Goal: Task Accomplishment & Management: Manage account settings

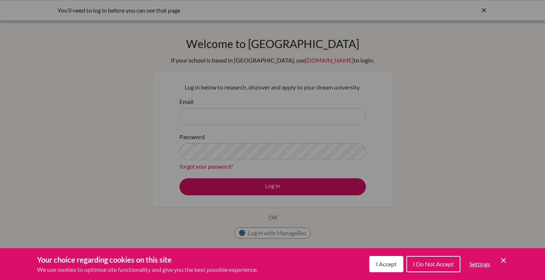
click at [385, 266] on span "I Accept" at bounding box center [386, 264] width 21 height 7
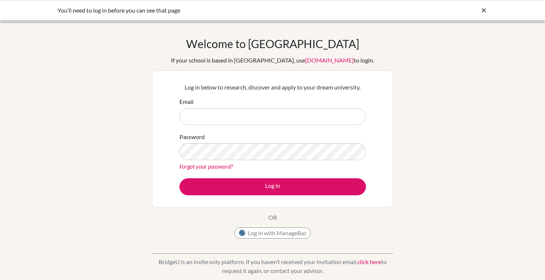
click at [369, 263] on link "click here" at bounding box center [369, 262] width 24 height 7
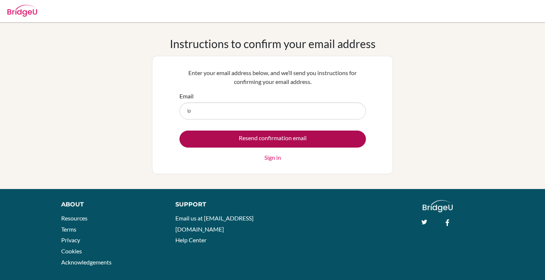
type input "ipetrova@aas-sofia.org"
click at [242, 143] on input "Resend confirmation email" at bounding box center [272, 139] width 186 height 17
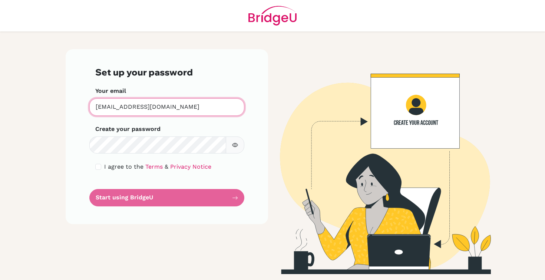
click at [176, 109] on input "ipetrova@aas-sofia.org" at bounding box center [166, 107] width 155 height 17
click at [100, 169] on input "checkbox" at bounding box center [98, 167] width 6 height 6
checkbox input "true"
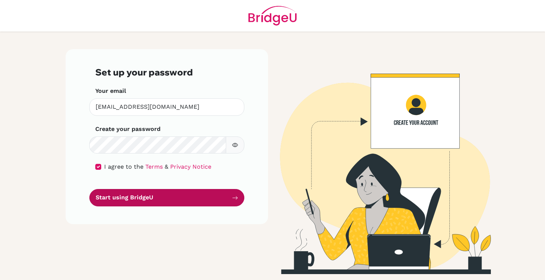
click at [128, 198] on button "Start using BridgeU" at bounding box center [166, 197] width 155 height 17
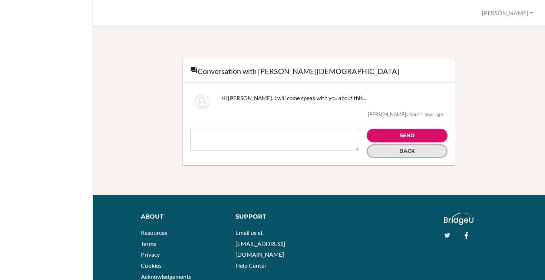
click at [398, 154] on link "Back" at bounding box center [406, 152] width 81 height 14
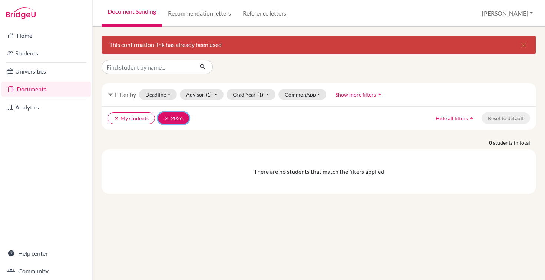
click at [162, 117] on button "clear 2026" at bounding box center [173, 118] width 31 height 11
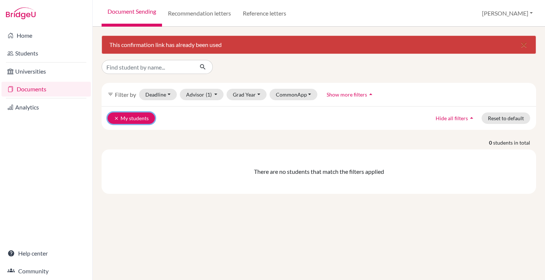
click at [117, 121] on button "clear My students" at bounding box center [130, 118] width 47 height 11
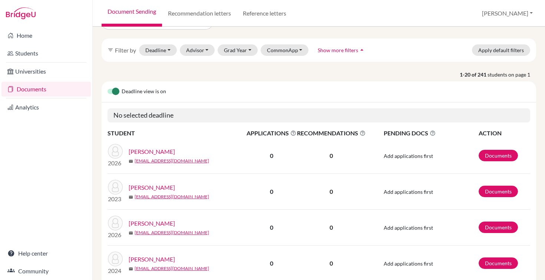
scroll to position [57, 0]
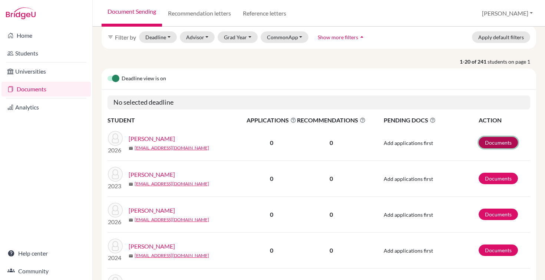
click at [492, 140] on link "Documents" at bounding box center [497, 142] width 39 height 11
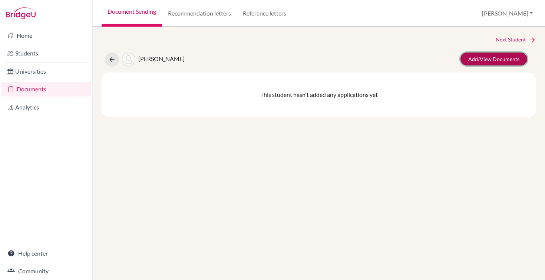
click at [477, 58] on link "Add/View Documents" at bounding box center [493, 59] width 67 height 13
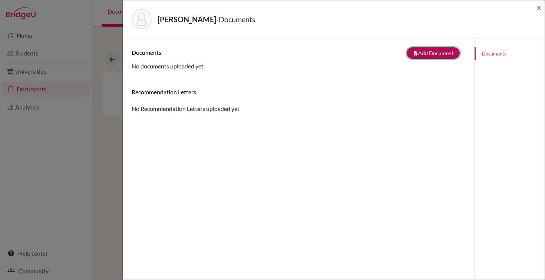
click at [441, 52] on button "note_add Add Document" at bounding box center [432, 52] width 53 height 11
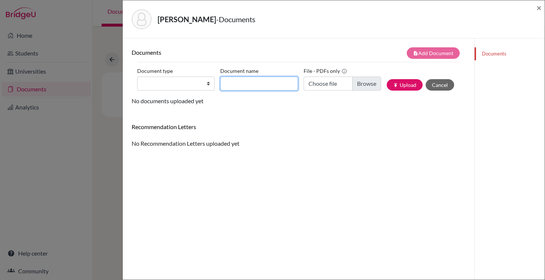
click at [254, 87] on input "Document name" at bounding box center [258, 84] width 77 height 14
type input "`"
type input "Initial Transcript AS"
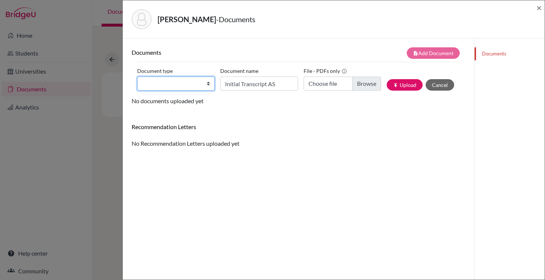
click at [205, 87] on select "Change explanation for Common App reports Counselor recommendation Internationa…" at bounding box center [175, 84] width 77 height 14
select select "2"
click at [137, 77] on select "Change explanation for Common App reports Counselor recommendation Internationa…" at bounding box center [175, 84] width 77 height 14
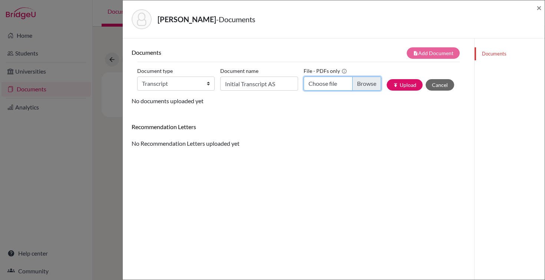
click at [348, 85] on input "Choose file" at bounding box center [341, 84] width 77 height 14
click at [112, 41] on div "Abadjiev, Stefan - Documents × Documents note_add Add Document Document type Ch…" at bounding box center [272, 140] width 545 height 280
click at [280, 15] on div "Abadjiev, Stefan - Documents" at bounding box center [331, 19] width 399 height 20
click at [106, 31] on div "Abadjiev, Stefan - Documents × Documents note_add Add Document Document type Ch…" at bounding box center [272, 140] width 545 height 280
click at [108, 146] on div "Abadjiev, Stefan - Documents × Documents note_add Add Document Document type Ch…" at bounding box center [272, 140] width 545 height 280
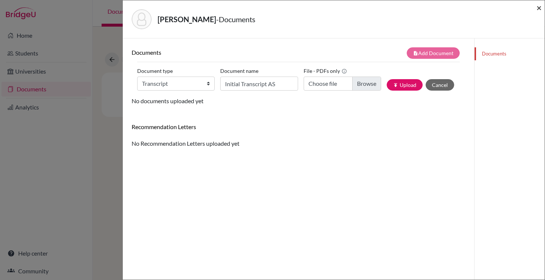
click at [539, 10] on span "×" at bounding box center [538, 7] width 5 height 11
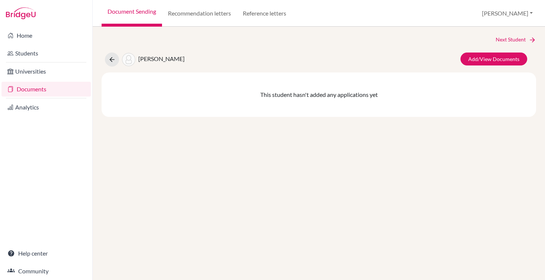
click at [43, 86] on link "Documents" at bounding box center [45, 89] width 89 height 15
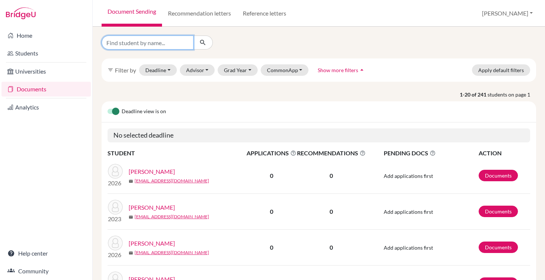
click at [157, 41] on input "Find student by name..." at bounding box center [148, 43] width 92 height 14
type input "risi"
click at [205, 41] on icon "submit" at bounding box center [202, 42] width 7 height 7
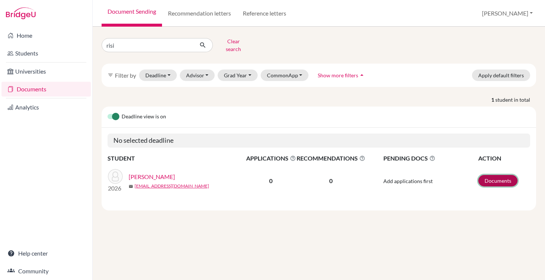
click at [483, 176] on link "Documents" at bounding box center [497, 180] width 39 height 11
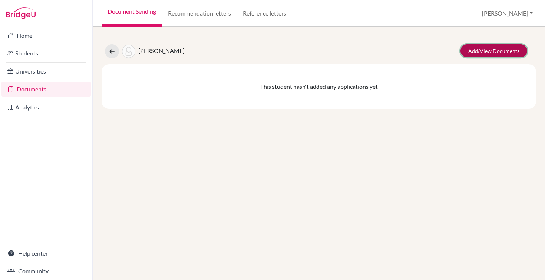
click at [476, 53] on link "Add/View Documents" at bounding box center [493, 50] width 67 height 13
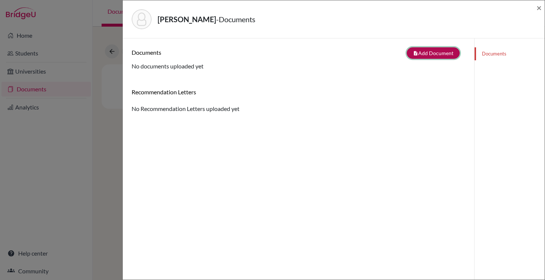
click at [419, 54] on button "note_add Add Document" at bounding box center [432, 52] width 53 height 11
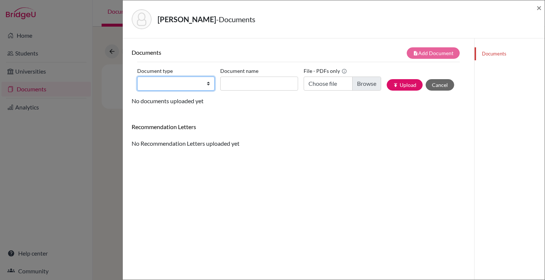
click at [173, 85] on select "Change explanation for Common App reports Counselor recommendation Internationa…" at bounding box center [175, 84] width 77 height 14
select select "2"
click at [137, 77] on select "Change explanation for Common App reports Counselor recommendation Internationa…" at bounding box center [175, 84] width 77 height 14
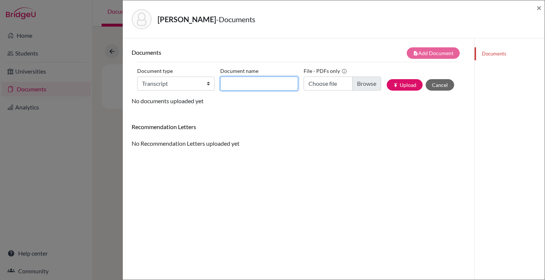
click at [272, 83] on input "Document name" at bounding box center [258, 84] width 77 height 14
type input "Initial Transcript AS"
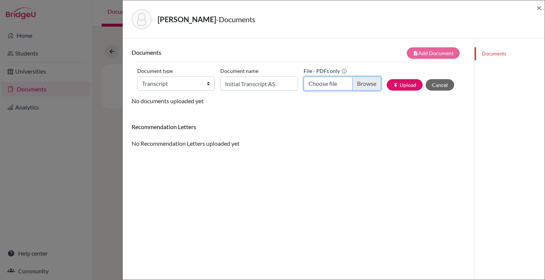
click at [338, 84] on input "Choose file" at bounding box center [341, 84] width 77 height 14
type input "C:\fakepath\Sahu Risi Pathways School [GEOGRAPHIC_DATA] - Transcript.pdf"
click at [411, 81] on button "publish Upload" at bounding box center [404, 84] width 36 height 11
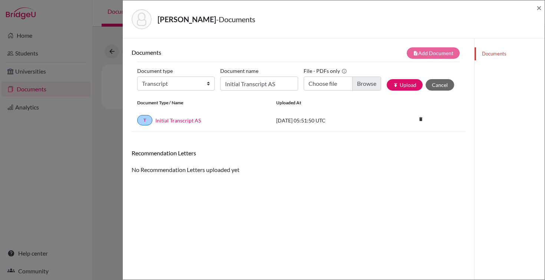
click at [99, 60] on div "[PERSON_NAME] - Documents × Documents note_add Add Document Document type Chang…" at bounding box center [272, 140] width 545 height 280
click at [540, 7] on span "×" at bounding box center [538, 7] width 5 height 11
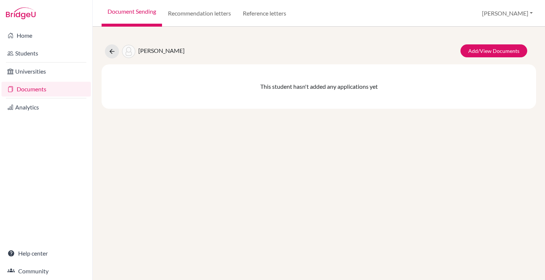
click at [249, 162] on div "[PERSON_NAME], Risi Add/View Documents This student hasn't added any applicatio…" at bounding box center [319, 154] width 452 height 254
click at [484, 53] on link "Add/View Documents" at bounding box center [493, 50] width 67 height 13
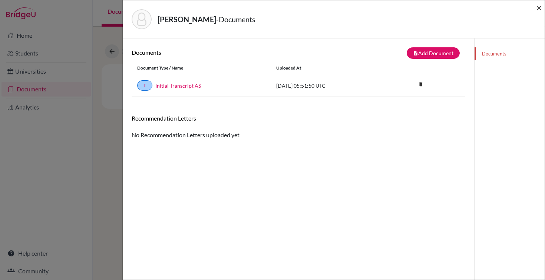
click at [537, 10] on span "×" at bounding box center [538, 7] width 5 height 11
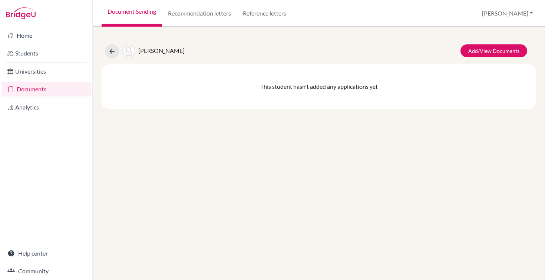
click at [42, 89] on link "Documents" at bounding box center [45, 89] width 89 height 15
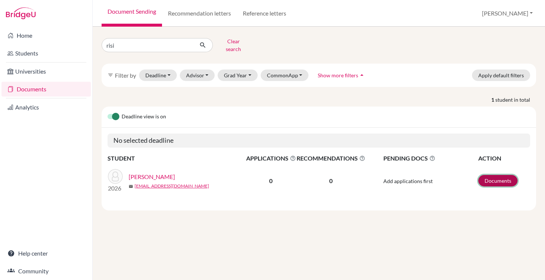
click at [487, 179] on link "Documents" at bounding box center [497, 180] width 39 height 11
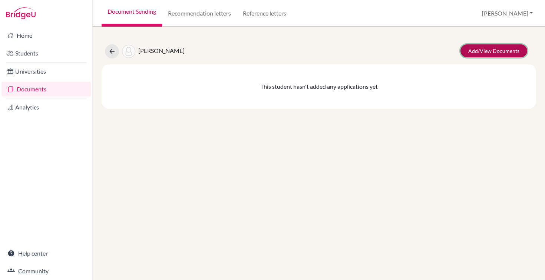
click at [484, 53] on link "Add/View Documents" at bounding box center [493, 50] width 67 height 13
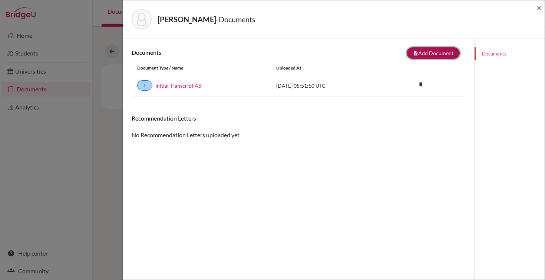
click at [435, 51] on button "note_add Add Document" at bounding box center [432, 52] width 53 height 11
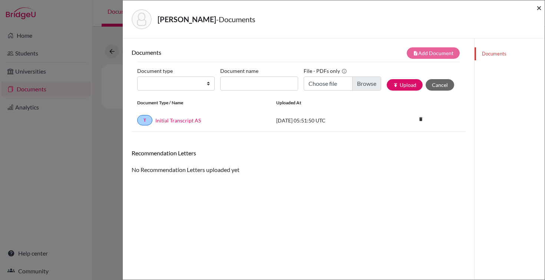
click at [538, 11] on span "×" at bounding box center [538, 7] width 5 height 11
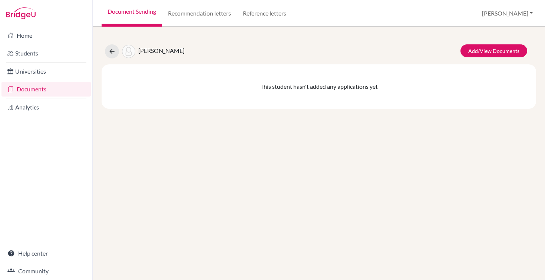
click at [40, 84] on link "Documents" at bounding box center [45, 89] width 89 height 15
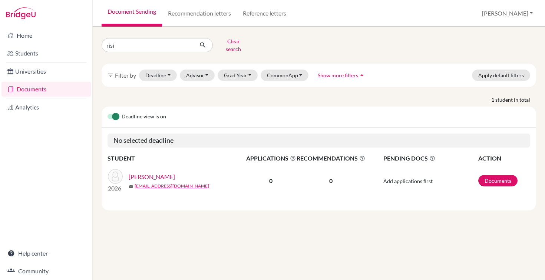
click at [41, 89] on link "Documents" at bounding box center [45, 89] width 89 height 15
click at [158, 46] on input "risi" at bounding box center [148, 45] width 92 height 14
type input "r"
click at [275, 31] on div "Clear search filter_list Filter by Deadline - Select a date range Or double cli…" at bounding box center [319, 154] width 452 height 254
click at [172, 44] on input "Find student by name..." at bounding box center [148, 45] width 92 height 14
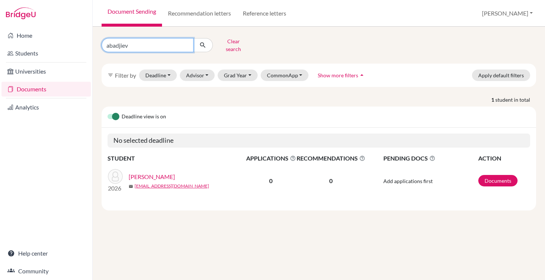
type input "abadjiev"
click at [224, 39] on button "Clear search" at bounding box center [233, 45] width 41 height 19
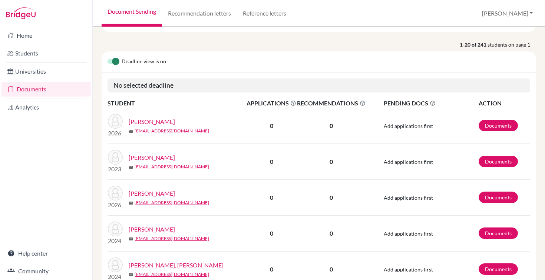
scroll to position [51, 0]
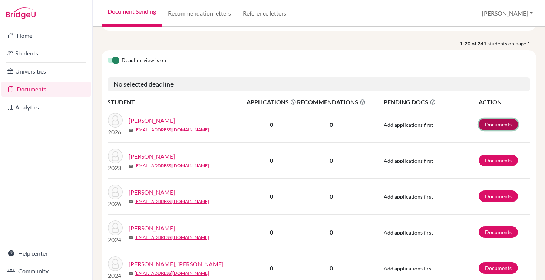
click at [505, 127] on link "Documents" at bounding box center [497, 124] width 39 height 11
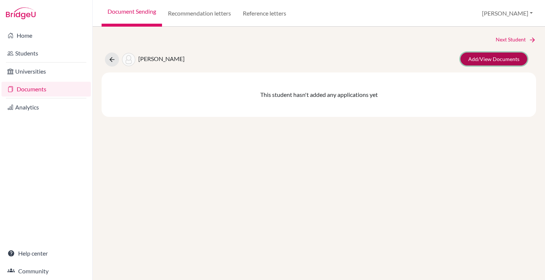
click at [506, 59] on link "Add/View Documents" at bounding box center [493, 59] width 67 height 13
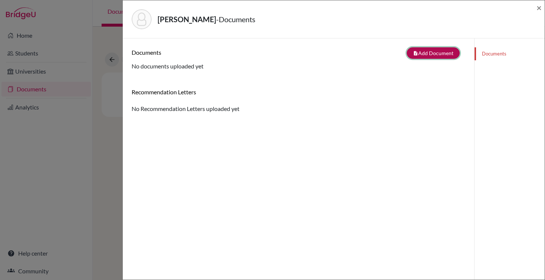
click at [434, 51] on button "note_add Add Document" at bounding box center [432, 52] width 53 height 11
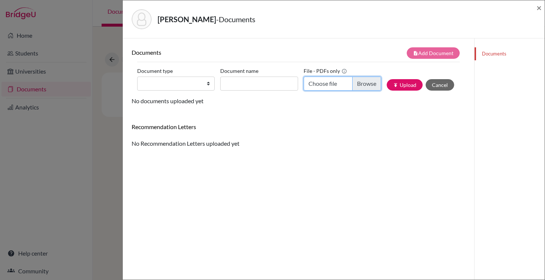
click at [367, 86] on input "Choose file" at bounding box center [341, 84] width 77 height 14
click at [103, 105] on div "Abadjiev, Stefan - Documents × Documents note_add Add Document Document type Ch…" at bounding box center [272, 140] width 545 height 280
click at [539, 7] on span "×" at bounding box center [538, 7] width 5 height 11
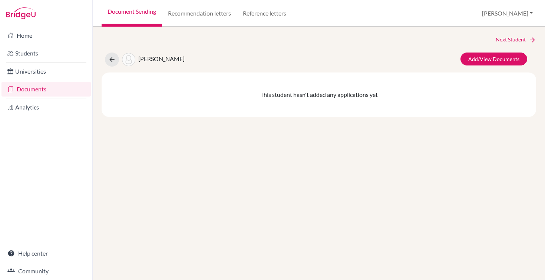
click at [23, 87] on link "Documents" at bounding box center [45, 89] width 89 height 15
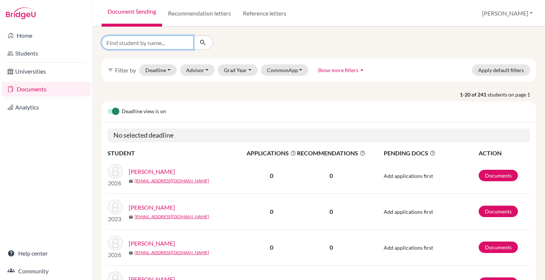
click at [158, 42] on input "Find student by name..." at bounding box center [148, 43] width 92 height 14
type input "risi"
click button "submit" at bounding box center [203, 43] width 20 height 14
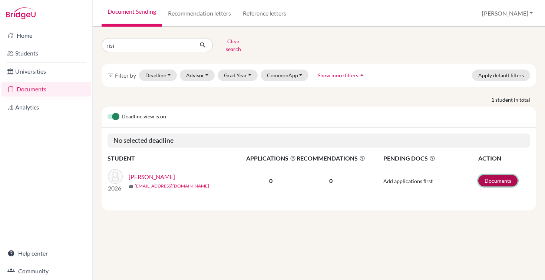
click at [510, 178] on link "Documents" at bounding box center [497, 180] width 39 height 11
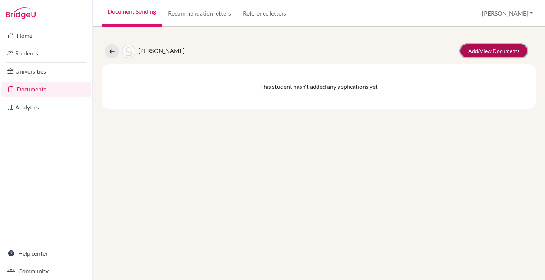
click at [504, 51] on link "Add/View Documents" at bounding box center [493, 50] width 67 height 13
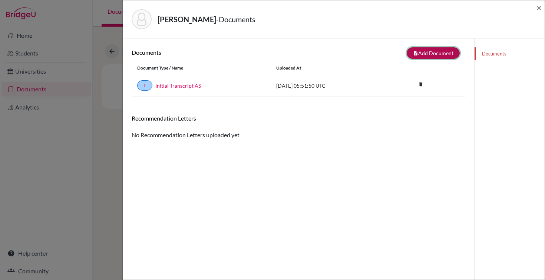
click at [417, 53] on icon "note_add" at bounding box center [415, 53] width 5 height 5
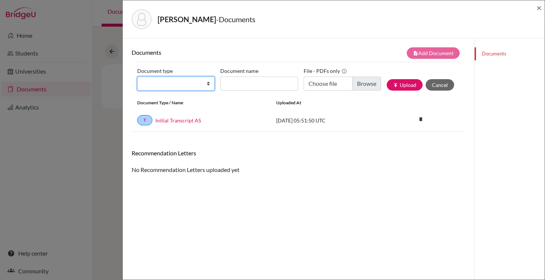
click at [164, 80] on select "Change explanation for Common App reports Counselor recommendation Internationa…" at bounding box center [175, 84] width 77 height 14
select select "2"
click at [137, 77] on select "Change explanation for Common App reports Counselor recommendation Internationa…" at bounding box center [175, 84] width 77 height 14
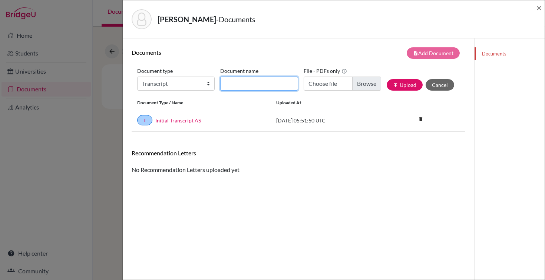
click at [262, 79] on input "Document name" at bounding box center [258, 84] width 77 height 14
type input "Initial Transcript AS"
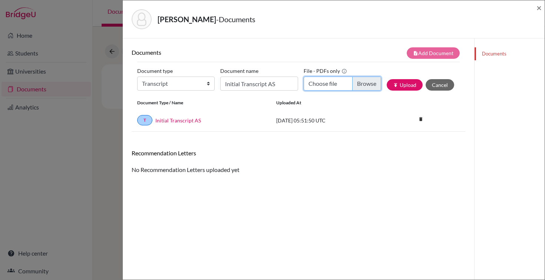
click at [327, 86] on input "Choose file" at bounding box center [341, 84] width 77 height 14
type input "C:\fakepath\Sahu, Risi.pdf"
click at [397, 84] on icon "publish" at bounding box center [395, 85] width 5 height 5
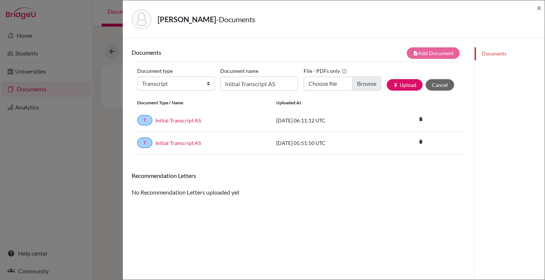
click at [107, 127] on div "Sahu, Risi - Documents × Documents note_add Add Document Document type Change e…" at bounding box center [272, 140] width 545 height 280
click at [539, 9] on span "×" at bounding box center [538, 7] width 5 height 11
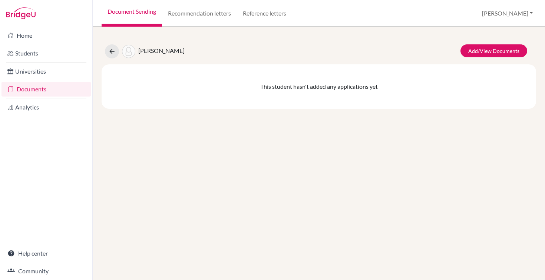
click at [52, 91] on link "Documents" at bounding box center [45, 89] width 89 height 15
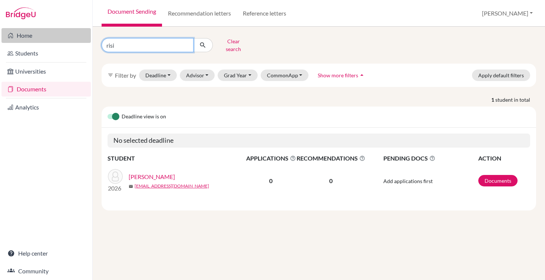
drag, startPoint x: 168, startPoint y: 41, endPoint x: 65, endPoint y: 40, distance: 103.0
click at [65, 40] on div "Home Students Universities Documents Analytics Help center Community Document S…" at bounding box center [272, 140] width 545 height 280
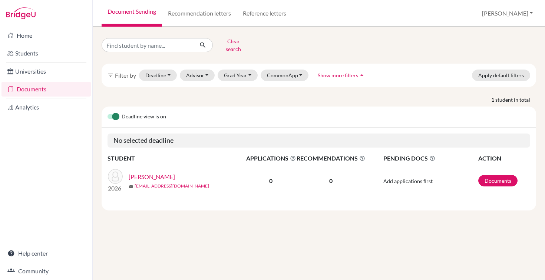
click at [112, 64] on div "filter_list Filter by Deadline - Select a date range Or double click for a sing…" at bounding box center [319, 75] width 434 height 23
click at [282, 40] on div "Clear search" at bounding box center [318, 45] width 445 height 19
click at [495, 178] on link "Documents" at bounding box center [497, 180] width 39 height 11
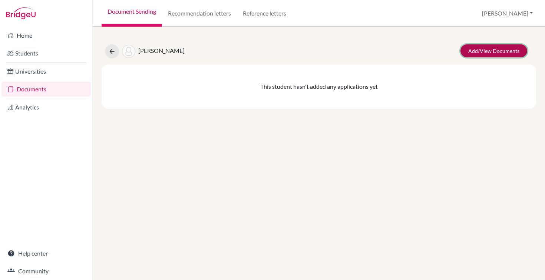
click at [485, 51] on link "Add/View Documents" at bounding box center [493, 50] width 67 height 13
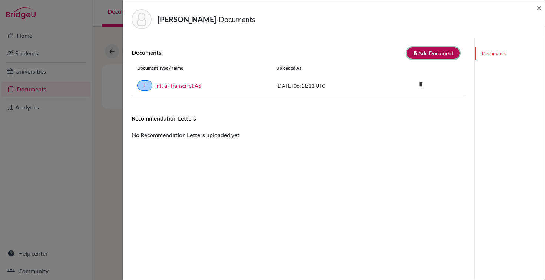
click at [443, 53] on button "note_add Add Document" at bounding box center [432, 52] width 53 height 11
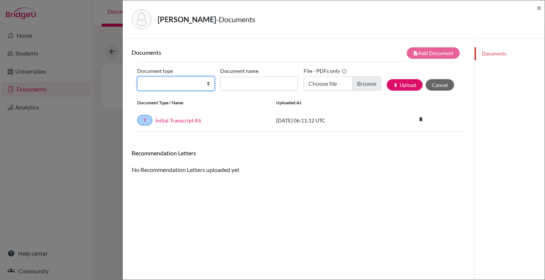
click at [177, 89] on select "Change explanation for Common App reports Counselor recommendation Internationa…" at bounding box center [175, 84] width 77 height 14
select select "2"
click at [137, 77] on select "Change explanation for Common App reports Counselor recommendation Internationa…" at bounding box center [175, 84] width 77 height 14
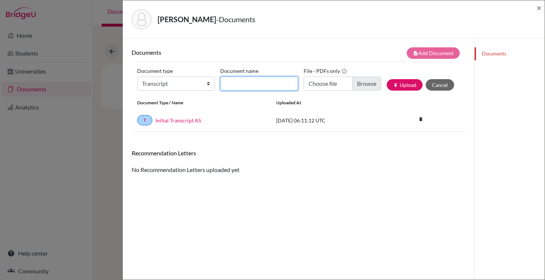
click at [253, 81] on input "Document name" at bounding box center [258, 84] width 77 height 14
type input "Transfered Transcript"
click at [278, 186] on div "Documents note_add Add Document Document type Change explanation for Common App…" at bounding box center [298, 178] width 333 height 263
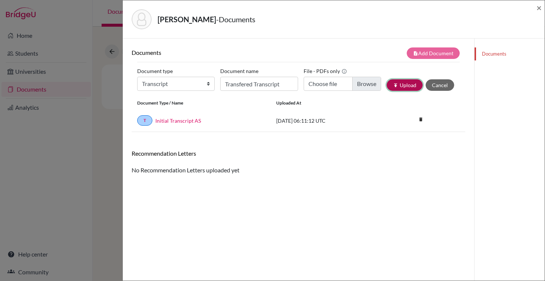
click at [397, 82] on button "publish Upload" at bounding box center [404, 84] width 36 height 11
click at [339, 87] on input "Choose file" at bounding box center [341, 84] width 77 height 14
type input "C:\fakepath\Sahu Risi Pathways School [GEOGRAPHIC_DATA] - Transcript.pdf"
click at [412, 87] on button "publish Upload" at bounding box center [404, 84] width 36 height 11
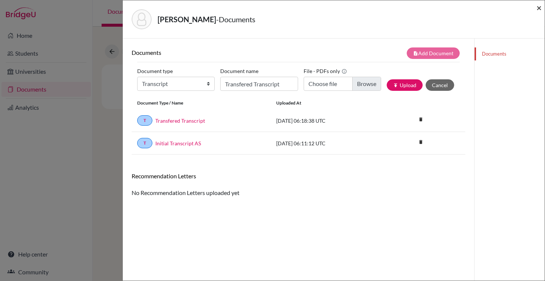
click at [538, 9] on span "×" at bounding box center [538, 7] width 5 height 11
